Goal: Task Accomplishment & Management: Manage account settings

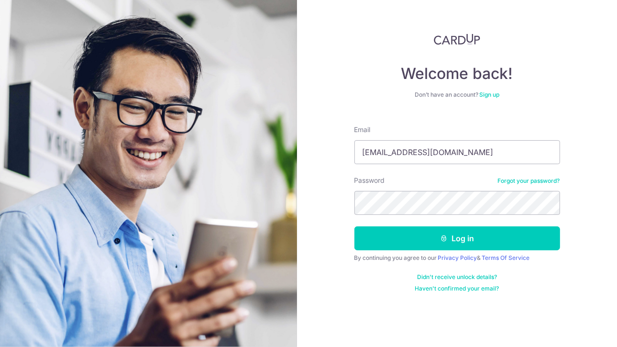
type input "[EMAIL_ADDRESS][DOMAIN_NAME]"
click at [354, 226] on button "Log in" at bounding box center [457, 238] width 206 height 24
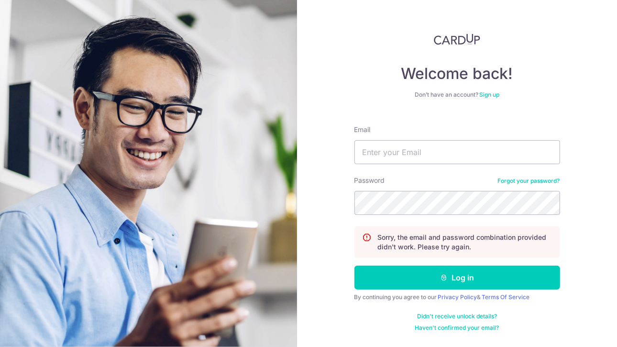
click at [354, 266] on button "Log in" at bounding box center [457, 278] width 206 height 24
drag, startPoint x: 429, startPoint y: 173, endPoint x: 431, endPoint y: 164, distance: 9.3
click at [431, 164] on form "Email Password Forgot your password? Sorry, the email and password combination …" at bounding box center [457, 225] width 206 height 214
click at [431, 164] on input "Email" at bounding box center [457, 152] width 206 height 24
click at [439, 150] on input "Email" at bounding box center [457, 152] width 206 height 24
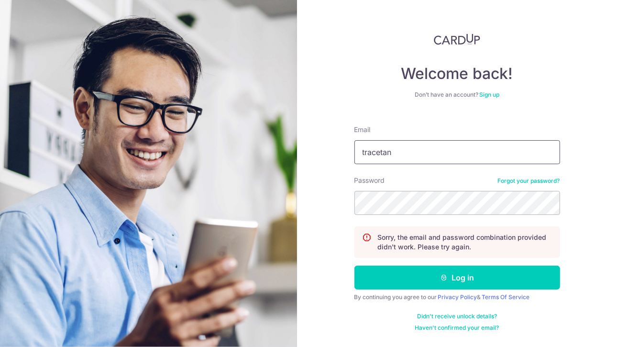
type input "[EMAIL_ADDRESS][DOMAIN_NAME]"
click at [354, 266] on button "Log in" at bounding box center [457, 278] width 206 height 24
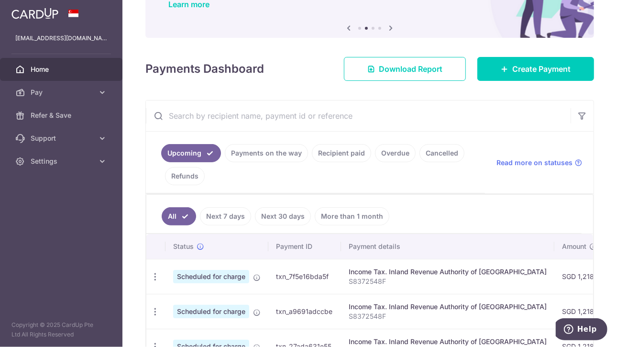
scroll to position [84, 0]
click at [277, 151] on link "Payments on the way" at bounding box center [266, 153] width 83 height 18
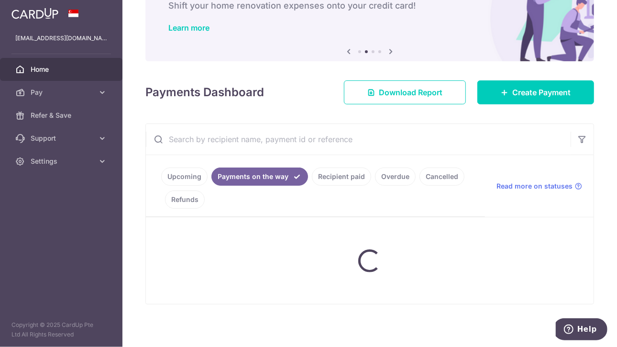
scroll to position [40, 0]
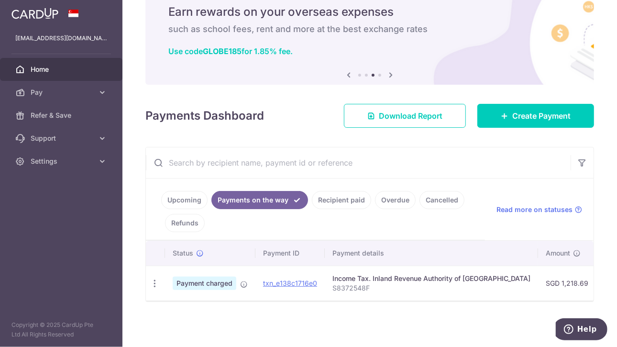
click at [392, 301] on div "Upcoming Payments on the way Recipient paid Overdue Cancelled Refunds Read more…" at bounding box center [369, 224] width 449 height 155
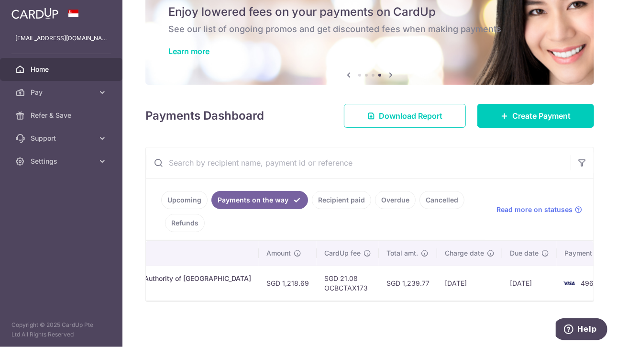
scroll to position [0, 266]
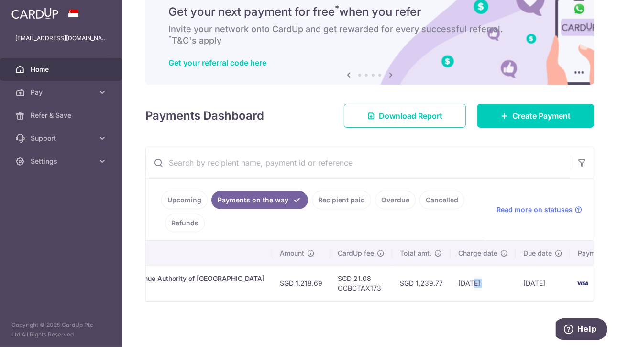
drag, startPoint x: 486, startPoint y: 295, endPoint x: 435, endPoint y: 272, distance: 55.4
click at [435, 272] on tr "PDF Receipt Payment charged txn_e138c1716e0 Income Tax. Inland Revenue Authorit…" at bounding box center [261, 283] width 763 height 35
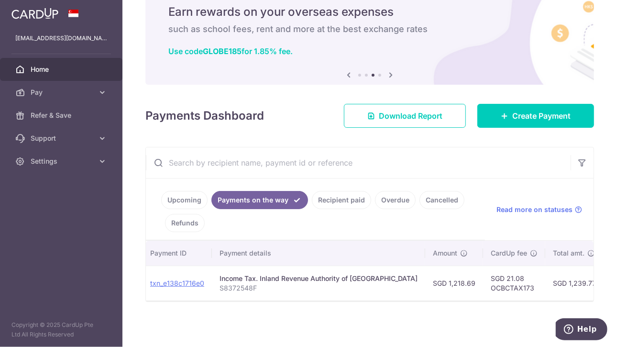
scroll to position [0, 0]
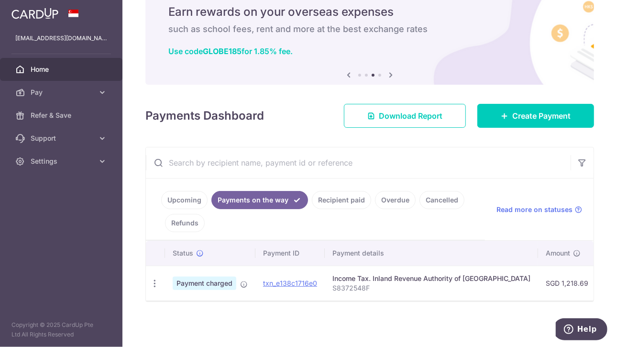
click at [381, 198] on link "Overdue" at bounding box center [395, 200] width 41 height 18
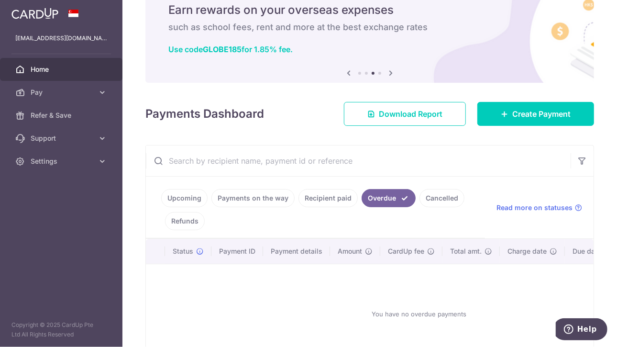
click at [336, 200] on link "Recipient paid" at bounding box center [328, 198] width 59 height 18
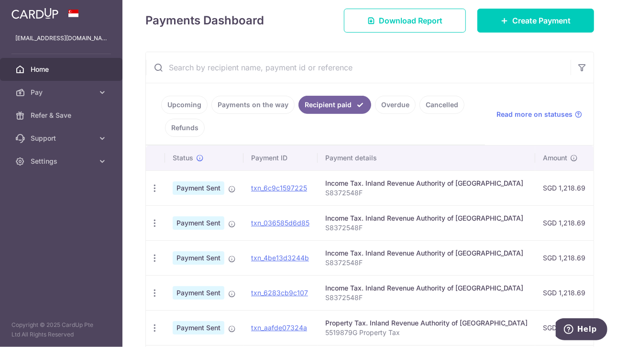
scroll to position [133, 0]
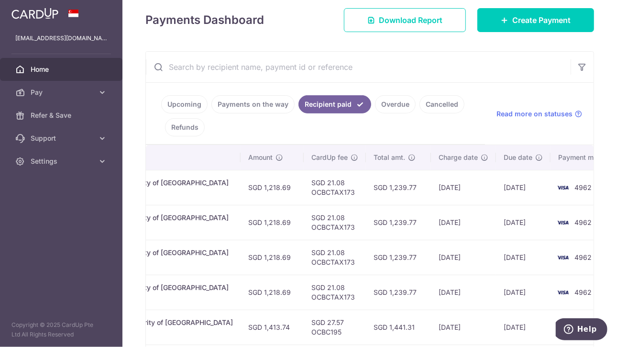
scroll to position [202, 0]
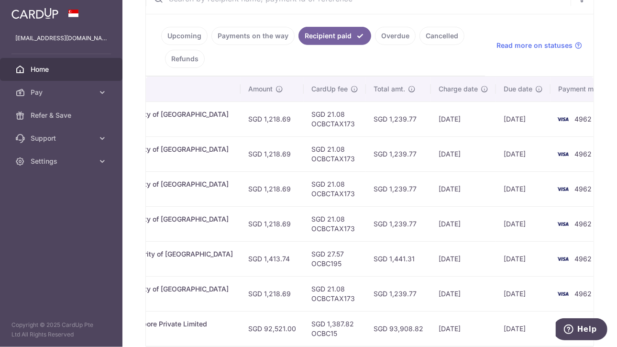
click at [456, 172] on td "02/07/2025" at bounding box center [463, 188] width 65 height 35
click at [261, 39] on link "Payments on the way" at bounding box center [252, 36] width 83 height 18
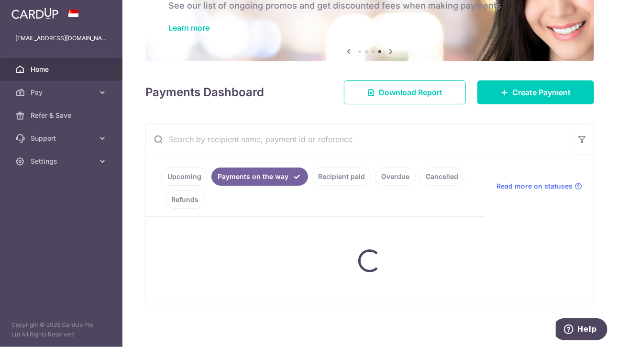
scroll to position [40, 0]
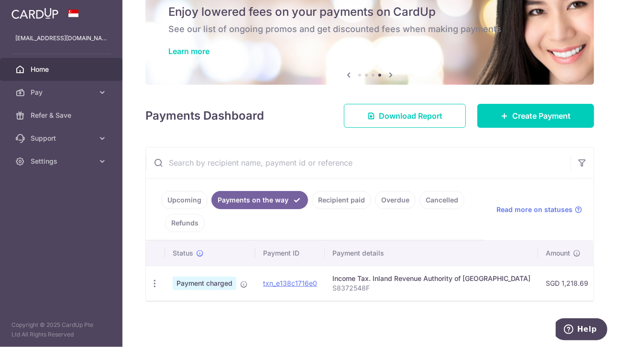
click at [333, 192] on link "Recipient paid" at bounding box center [341, 200] width 59 height 18
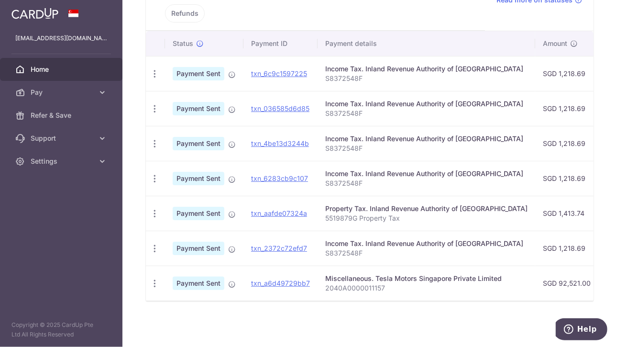
scroll to position [71, 0]
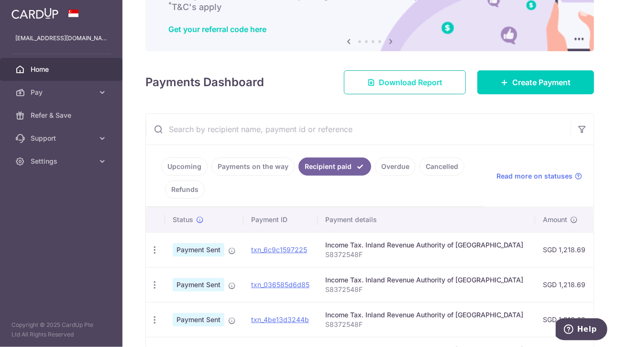
click at [425, 81] on span "Download Report" at bounding box center [411, 82] width 64 height 11
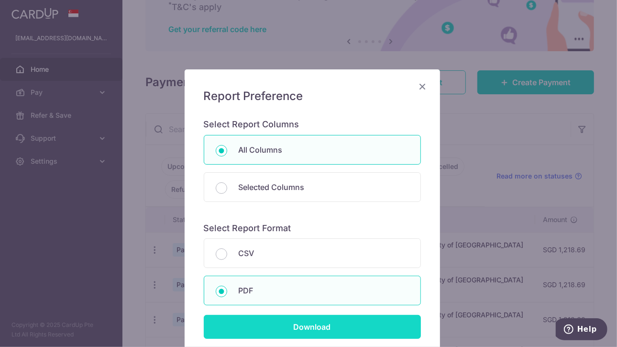
click at [313, 325] on input "Download" at bounding box center [312, 327] width 217 height 24
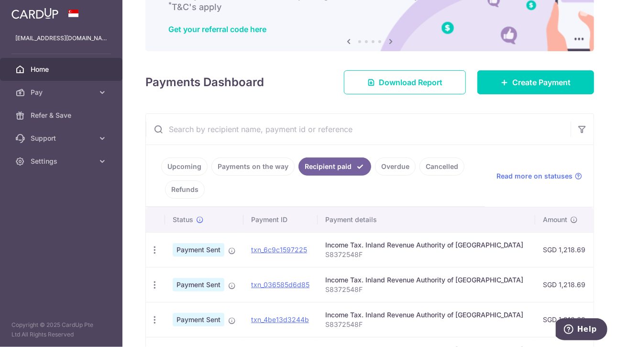
drag, startPoint x: 264, startPoint y: 173, endPoint x: 259, endPoint y: 168, distance: 6.8
click at [259, 168] on link "Payments on the way" at bounding box center [252, 166] width 83 height 18
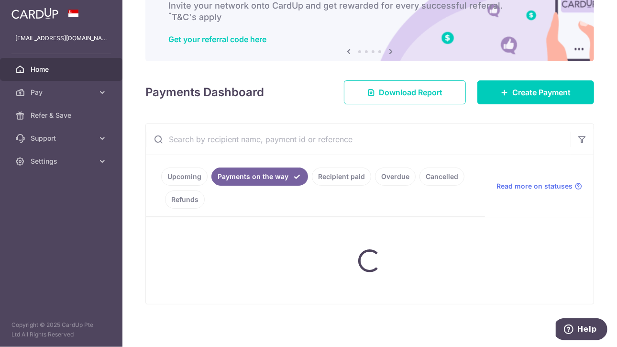
scroll to position [40, 0]
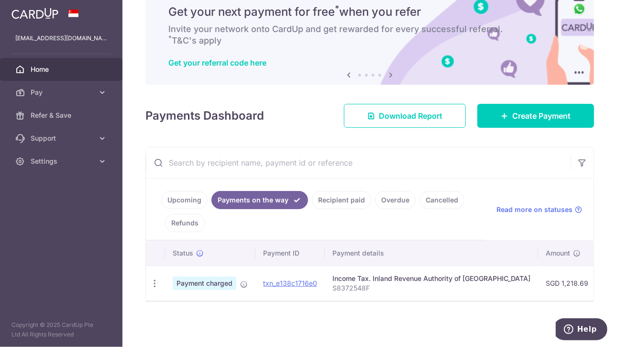
click at [259, 168] on div "Upcoming Payments on the way Recipient paid Overdue Cancelled Refunds Read more…" at bounding box center [369, 224] width 449 height 155
click at [414, 116] on span "Download Report" at bounding box center [411, 115] width 64 height 11
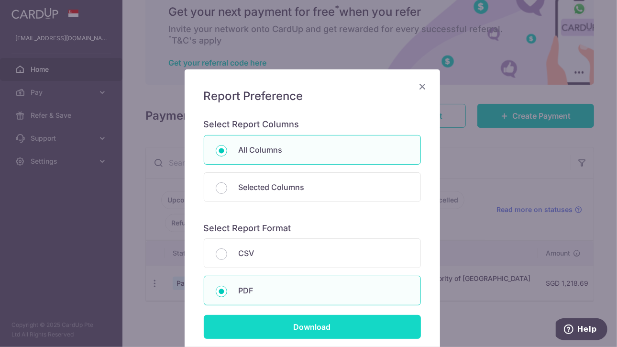
click at [341, 330] on input "Download" at bounding box center [312, 327] width 217 height 24
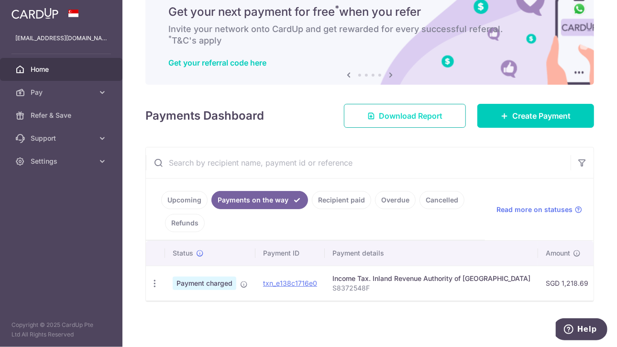
click at [416, 114] on span "Download Report" at bounding box center [411, 115] width 64 height 11
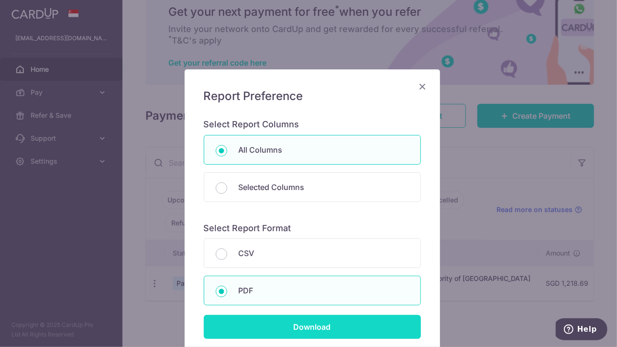
click at [313, 330] on input "Download" at bounding box center [312, 327] width 217 height 24
